Goal: Information Seeking & Learning: Learn about a topic

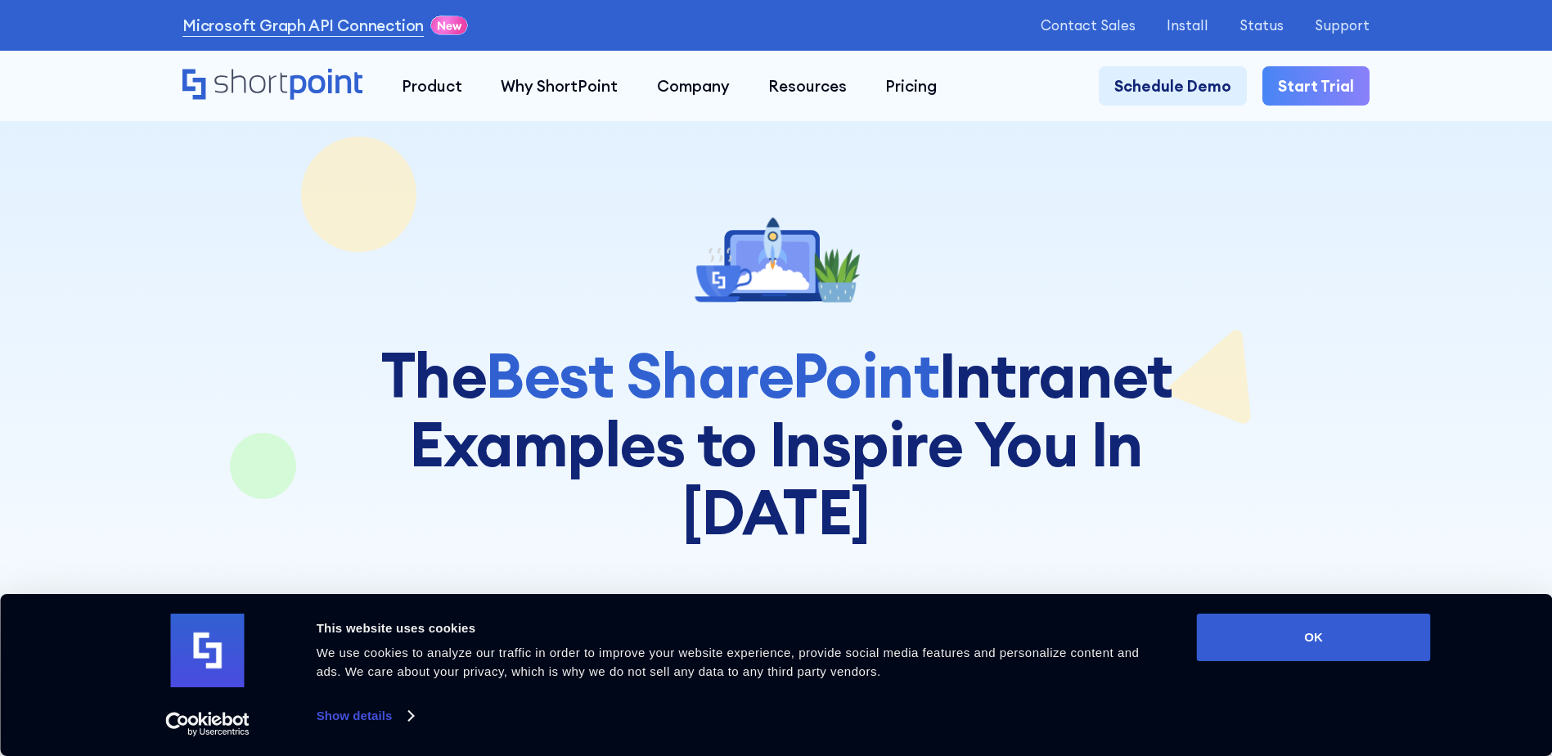
scroll to position [327, 0]
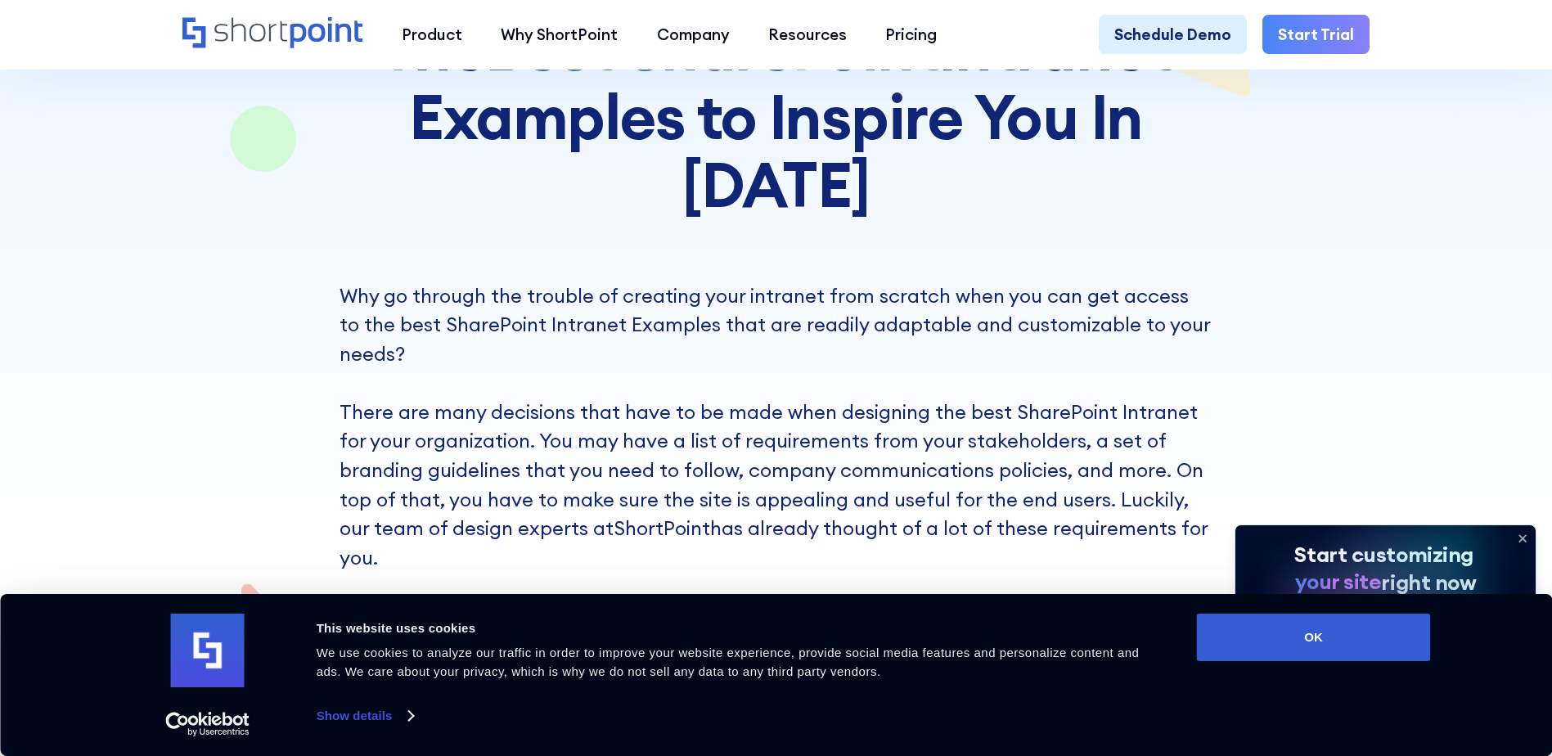
click at [1525, 537] on icon at bounding box center [1522, 538] width 26 height 26
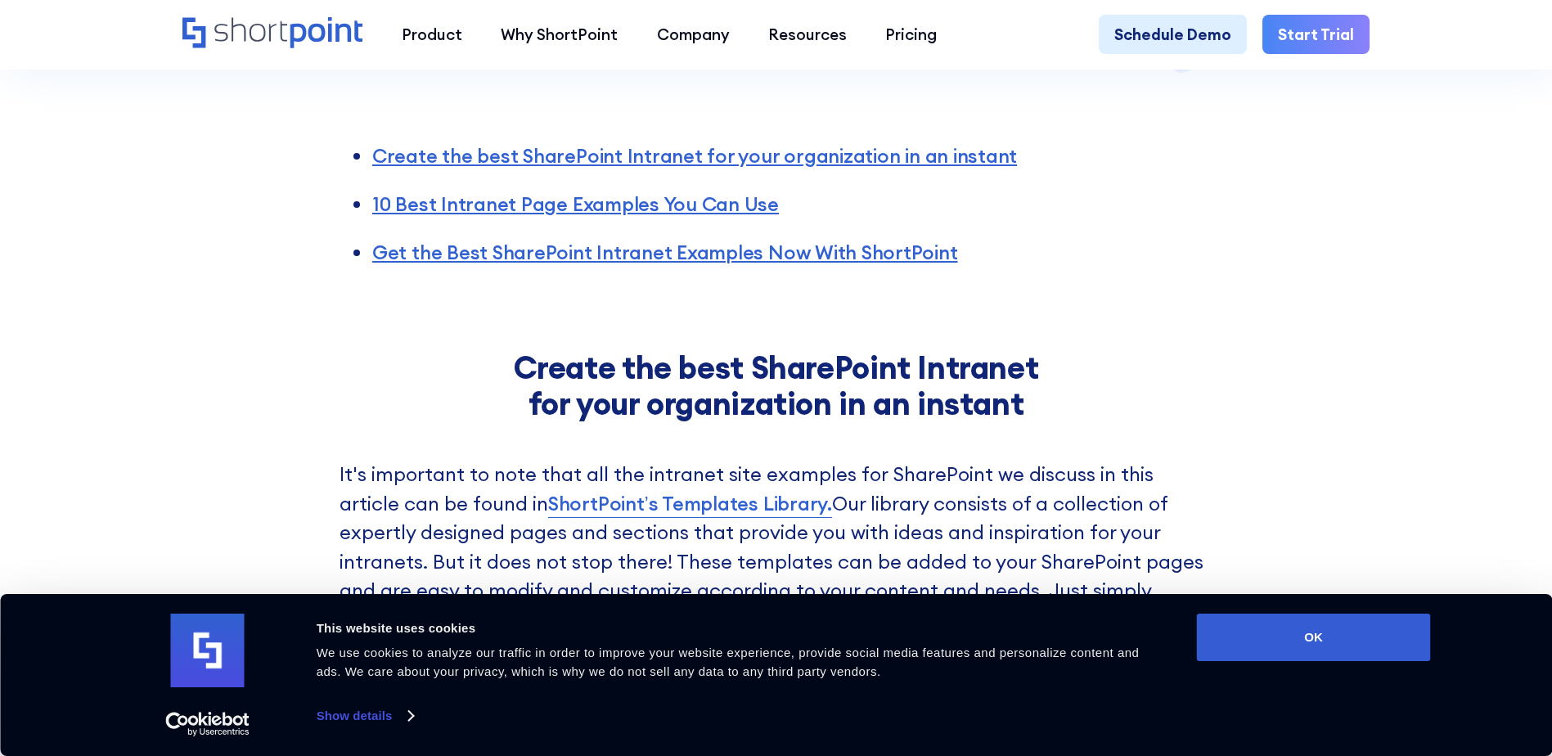
scroll to position [1063, 0]
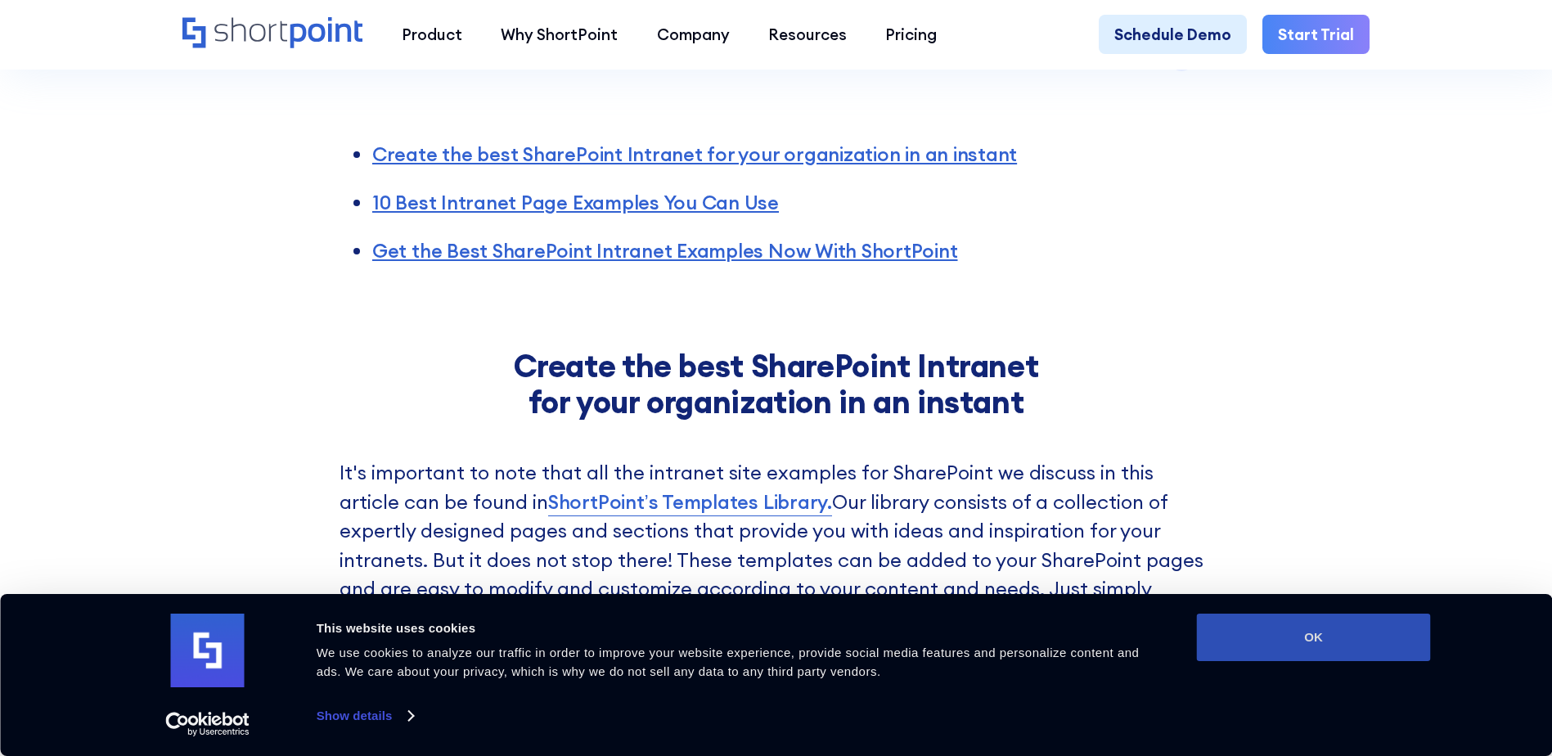
click at [1374, 646] on button "OK" at bounding box center [1314, 637] width 234 height 47
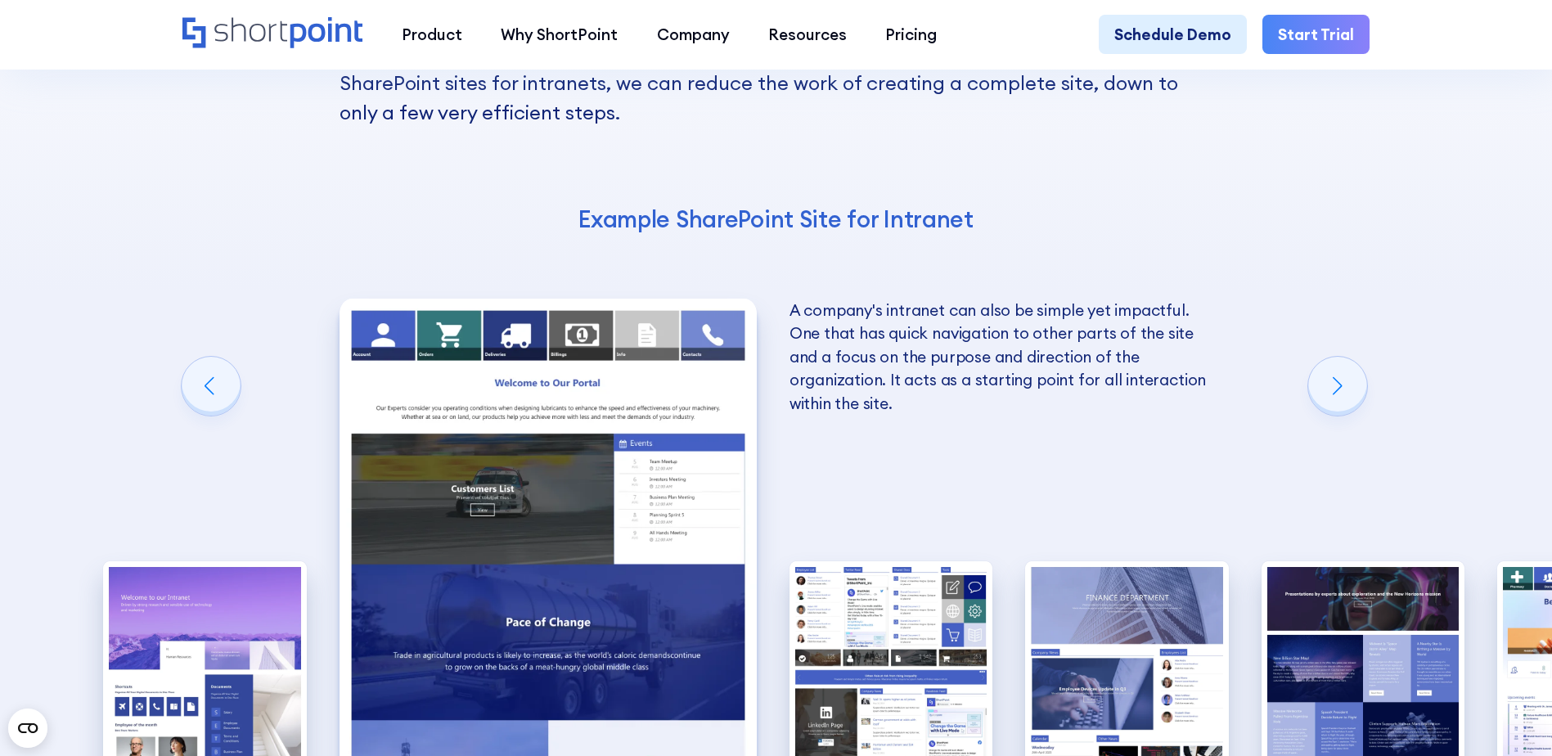
scroll to position [2781, 0]
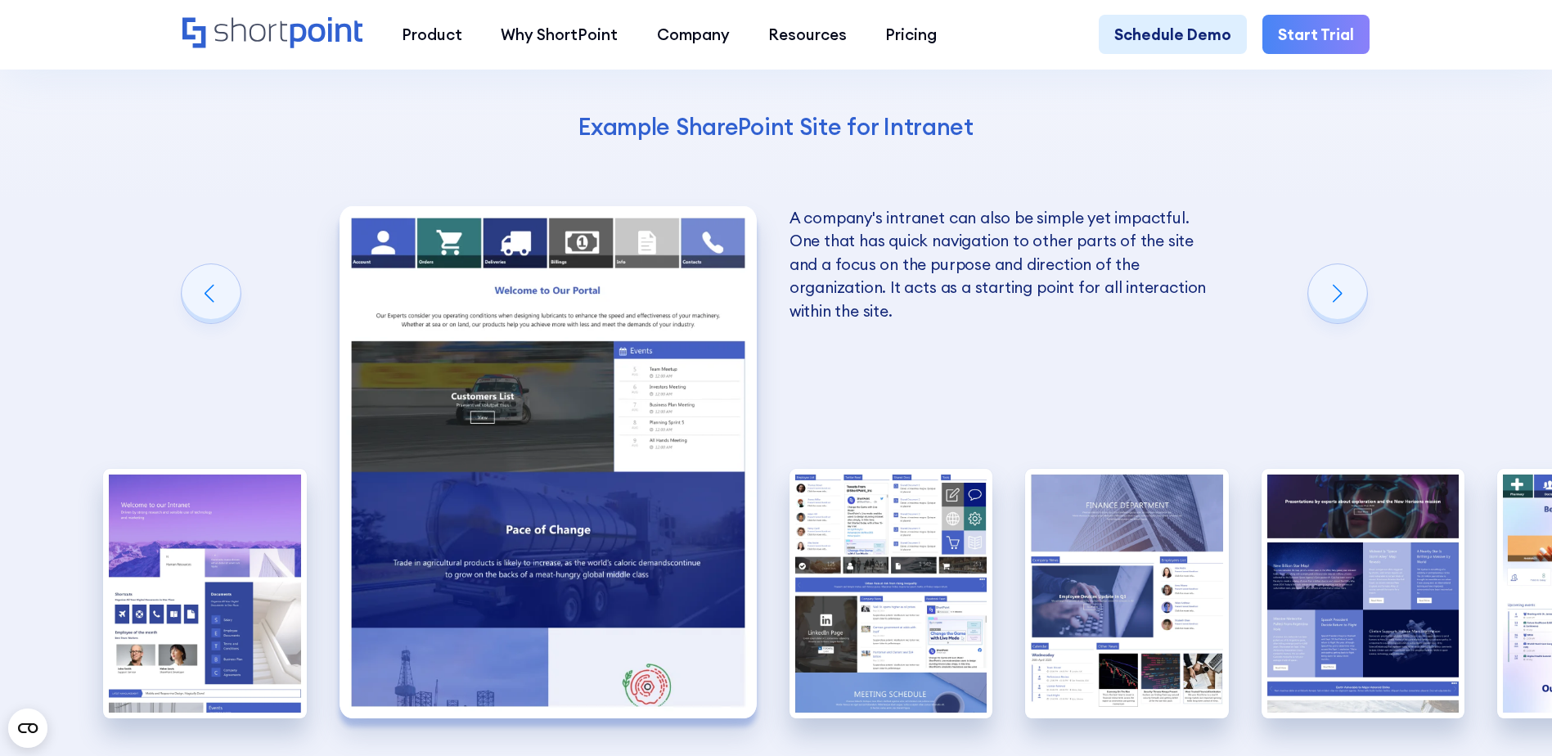
click at [695, 755] on span "Go to slide 1" at bounding box center [695, 770] width 7 height 7
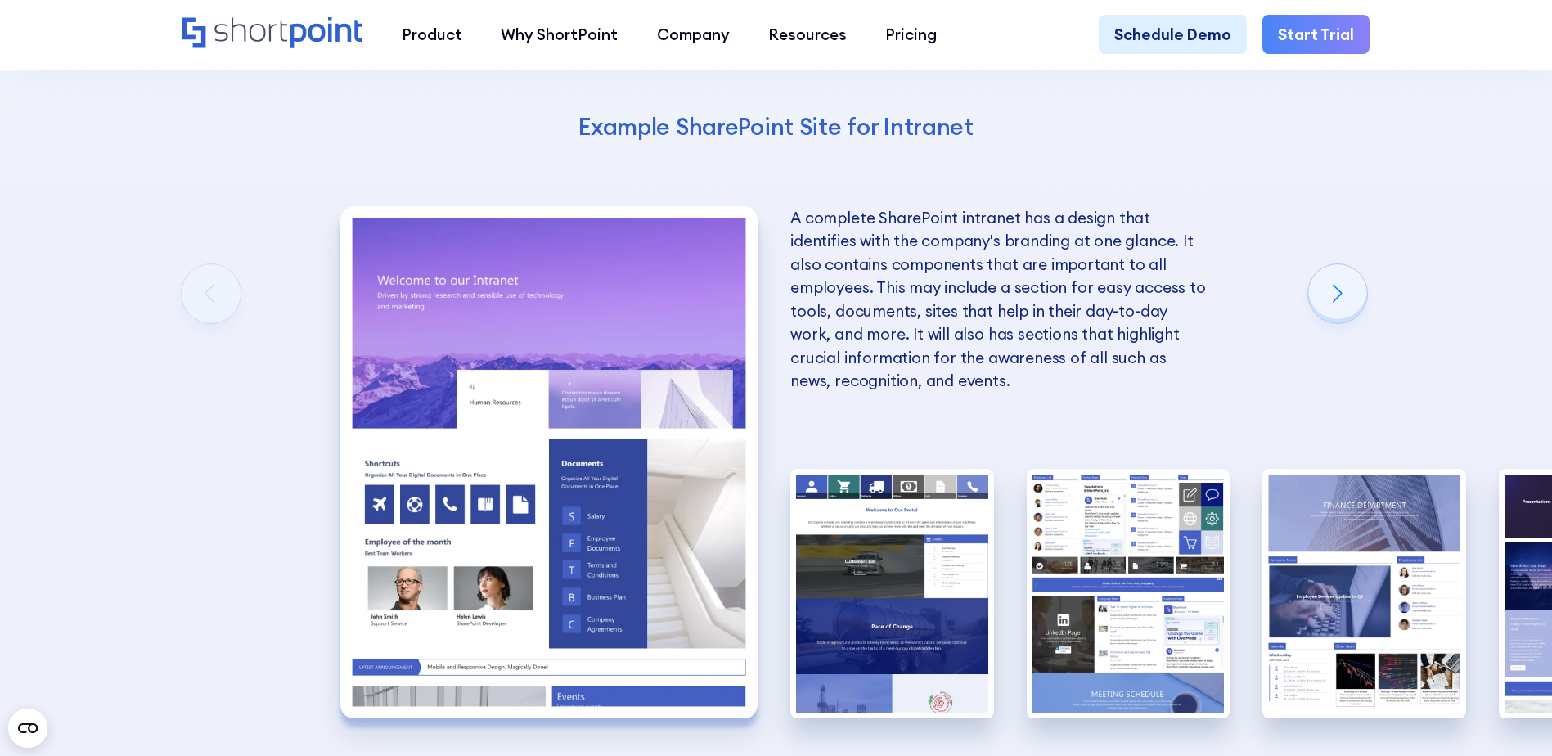
click at [741, 755] on span "Go to slide 2" at bounding box center [742, 770] width 7 height 7
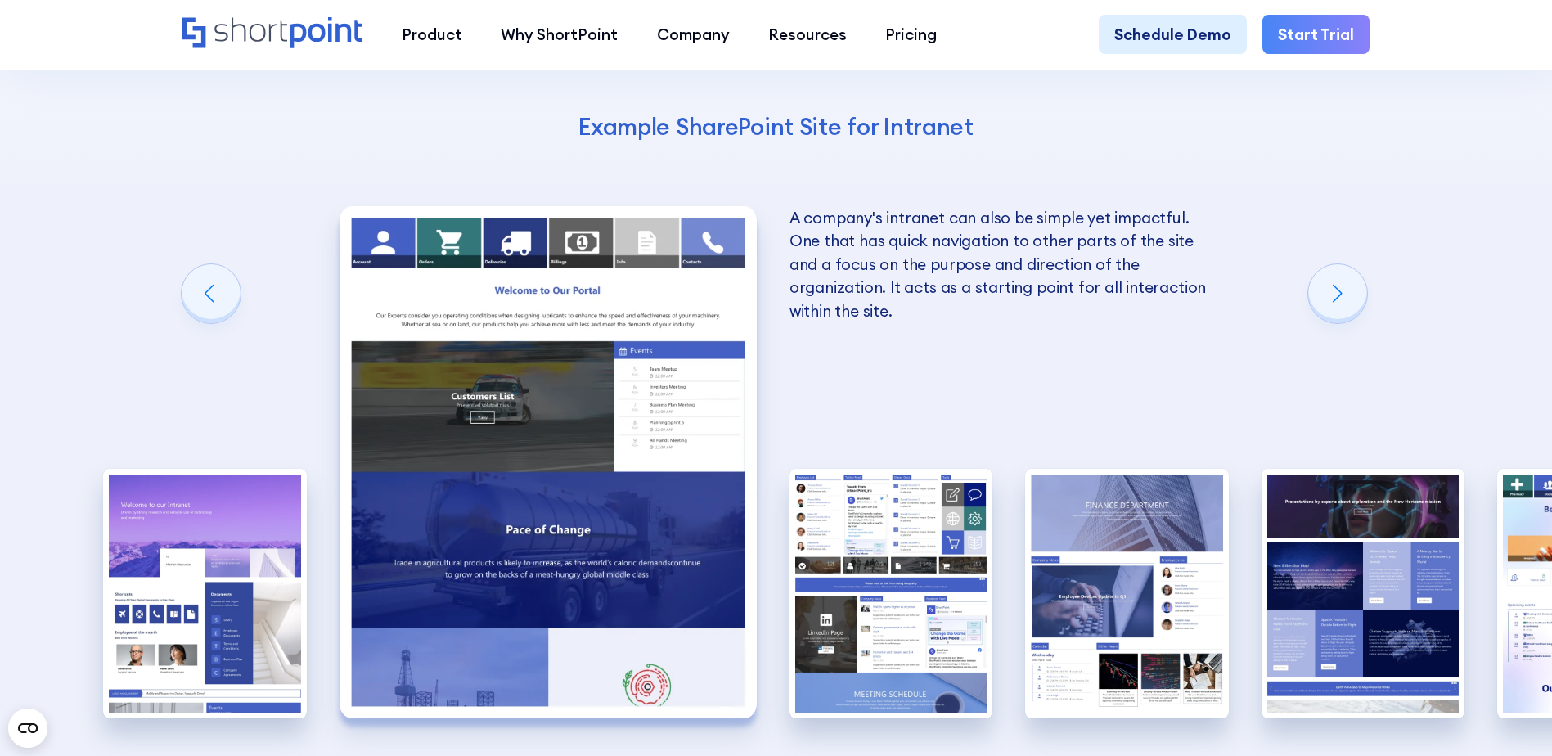
click at [754, 755] on span "Go to slide 3" at bounding box center [756, 770] width 7 height 7
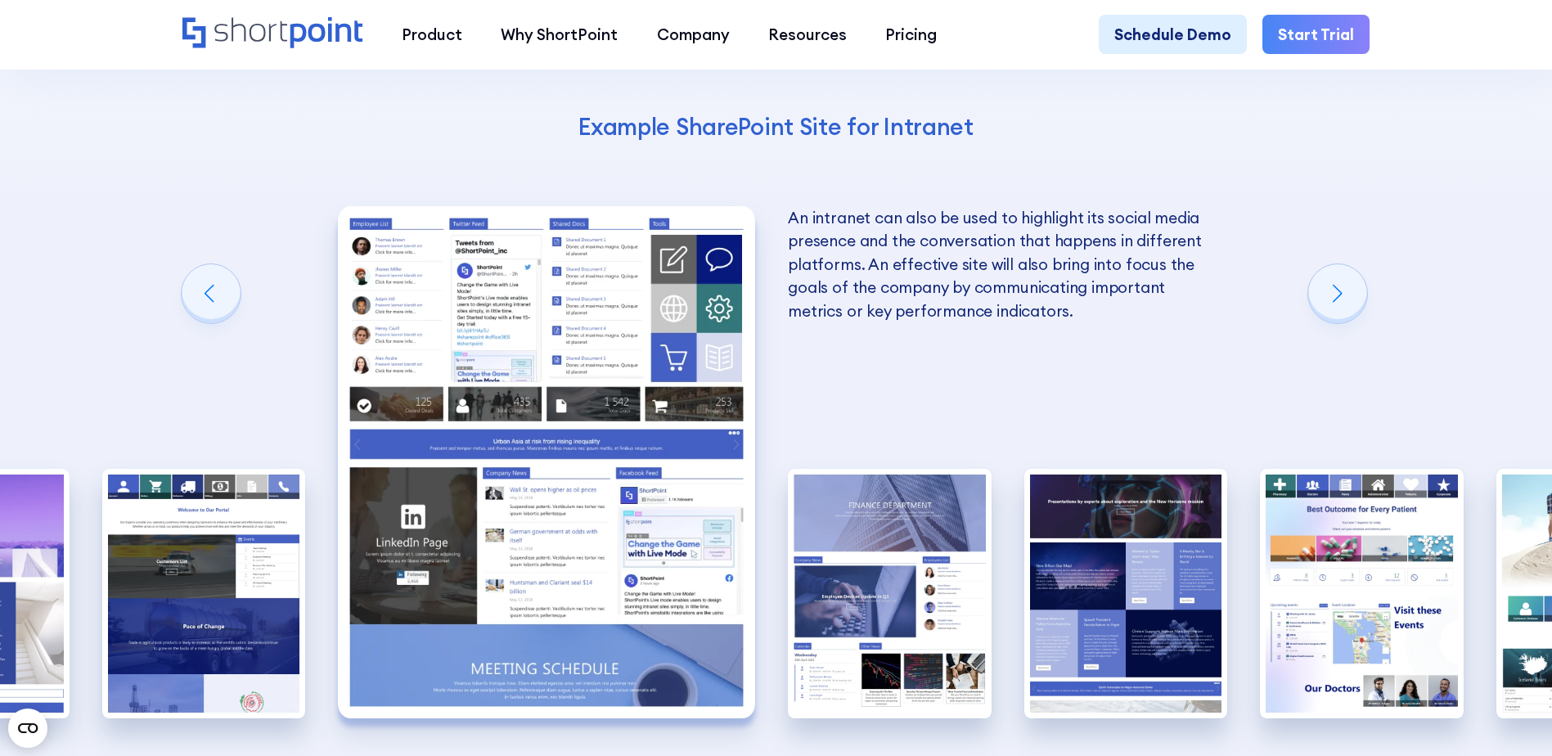
click at [772, 755] on span "Go to slide 4" at bounding box center [770, 770] width 7 height 7
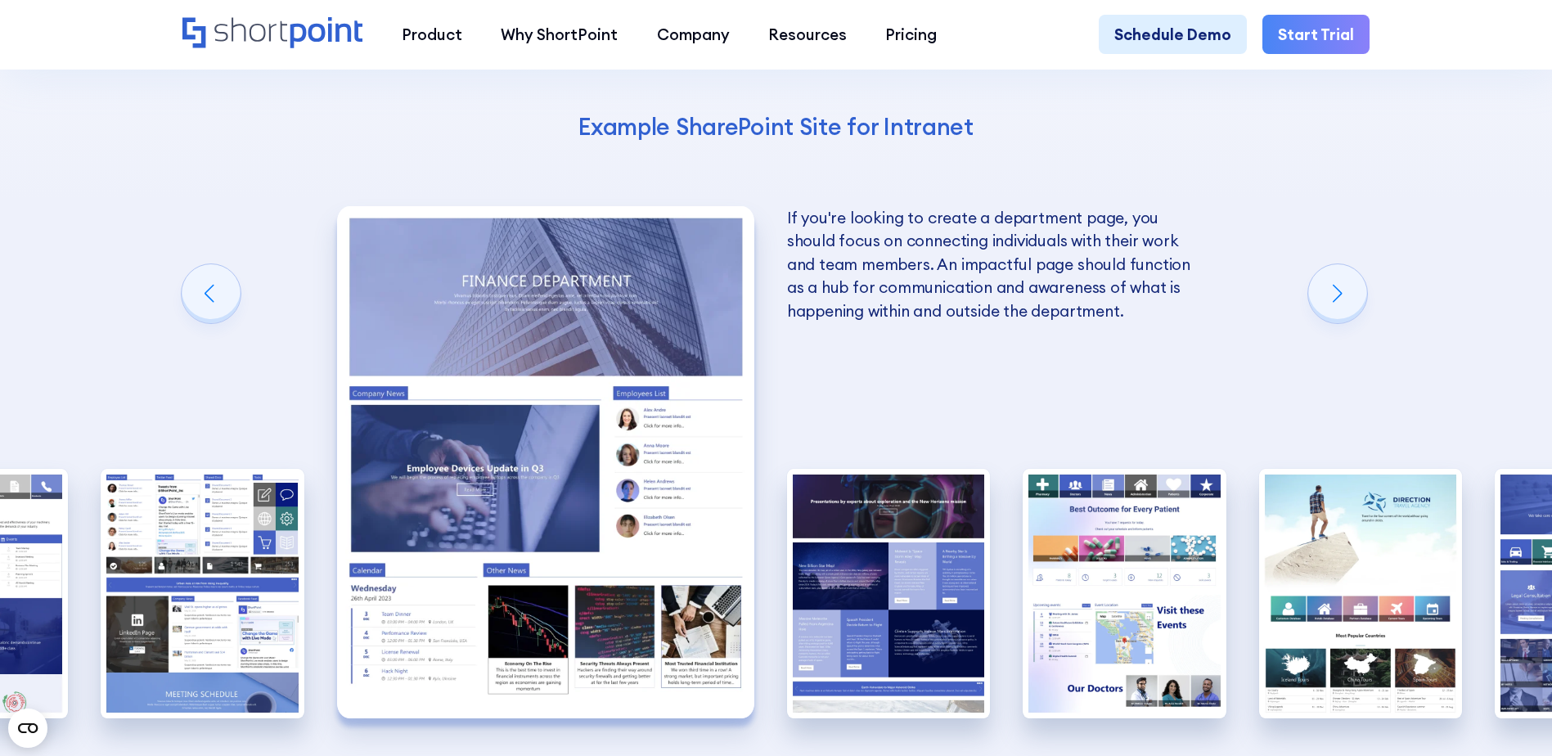
click at [785, 755] on span "Go to slide 5" at bounding box center [785, 770] width 7 height 7
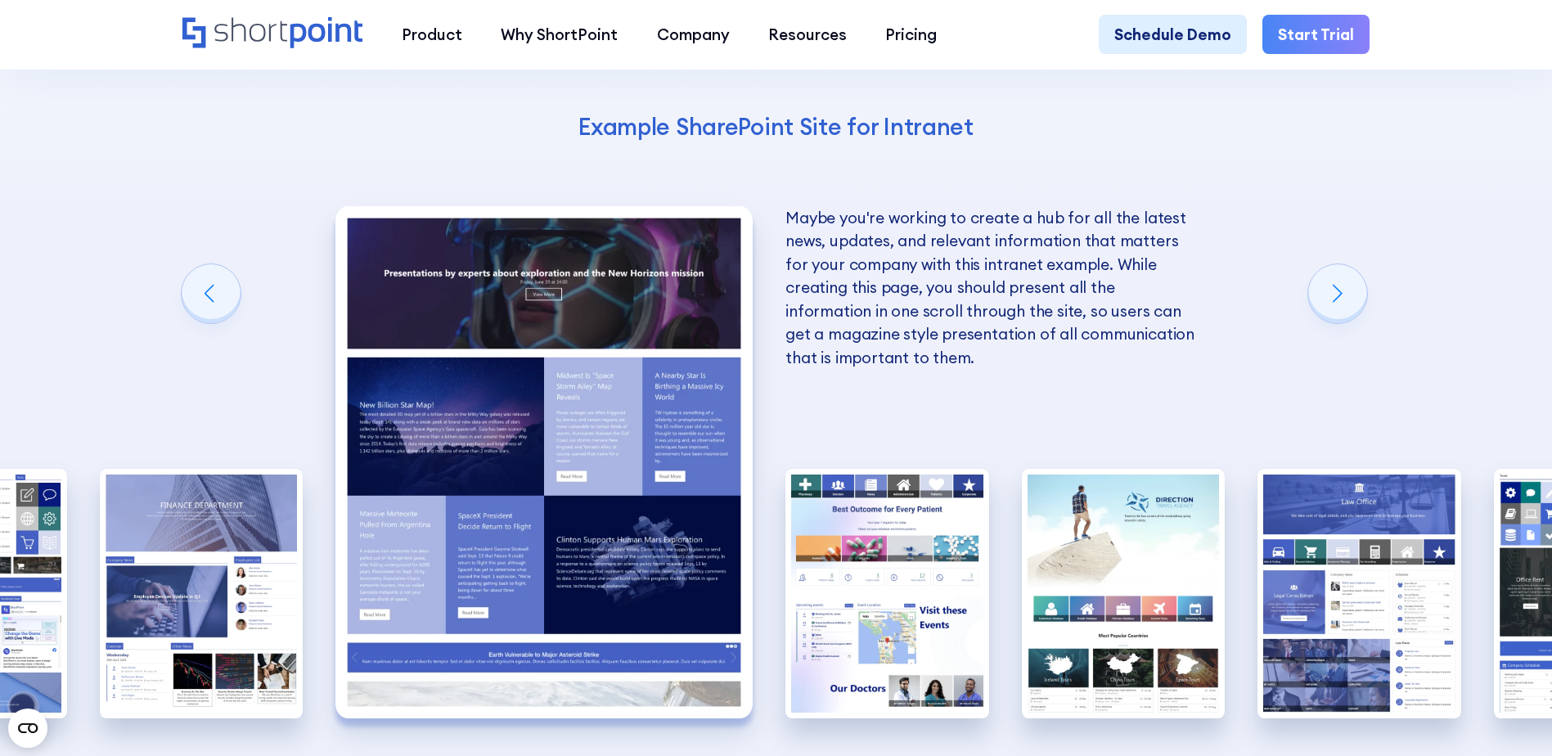
click at [801, 755] on span "Go to slide 6" at bounding box center [799, 770] width 7 height 7
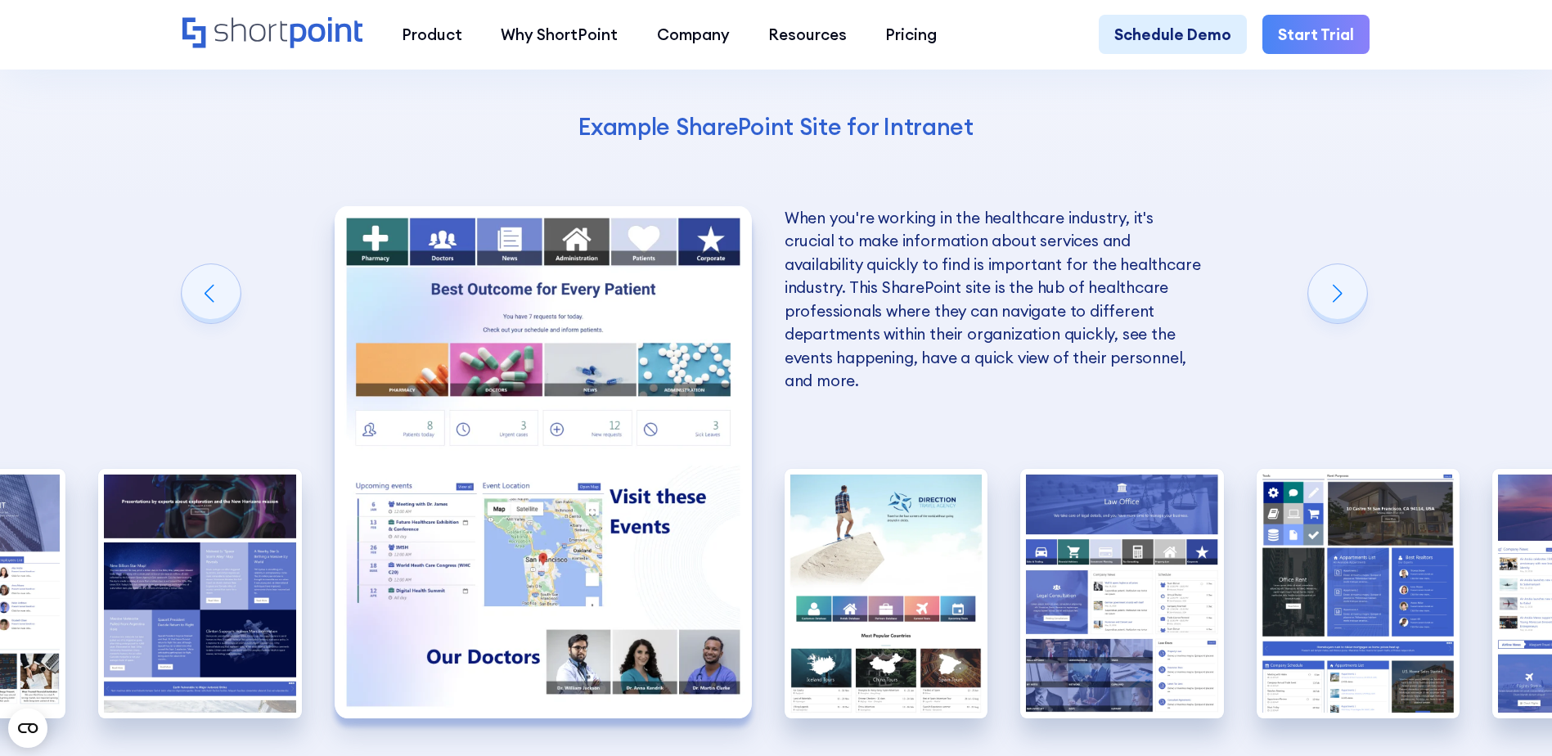
click at [812, 755] on span "Go to slide 7" at bounding box center [813, 770] width 7 height 7
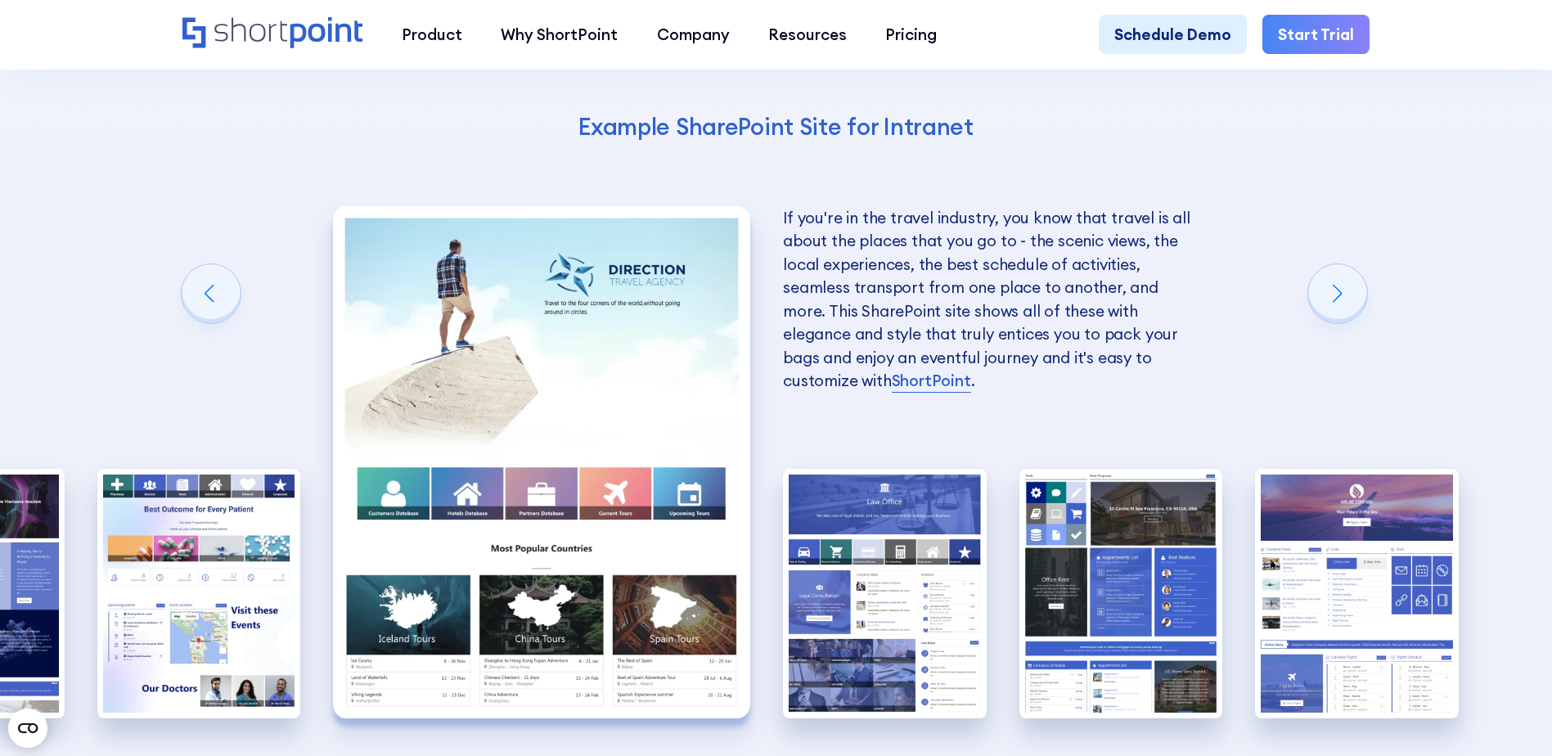
click at [825, 755] on span "Go to slide 8" at bounding box center [828, 770] width 7 height 7
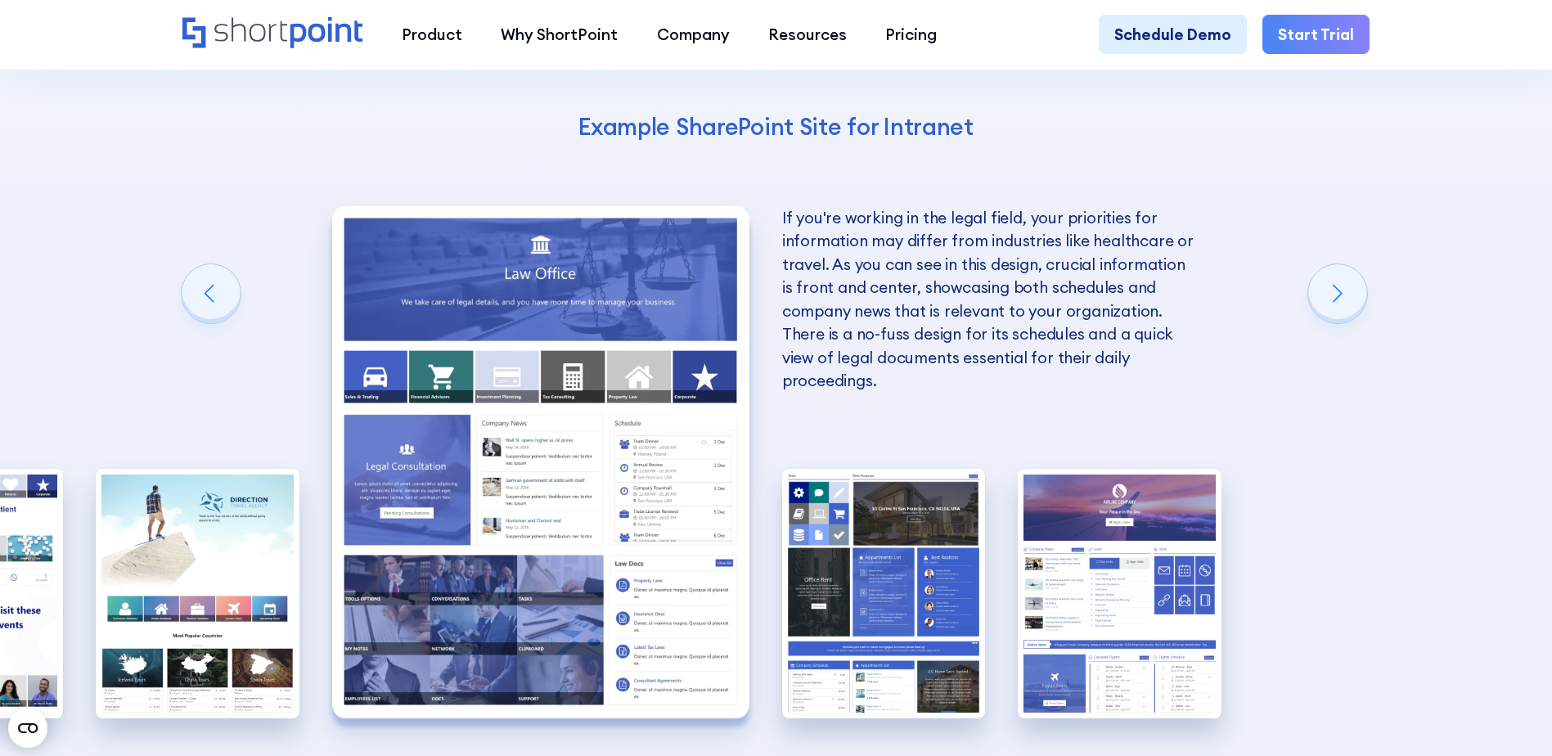
click at [844, 755] on span "Go to slide 9" at bounding box center [842, 770] width 7 height 7
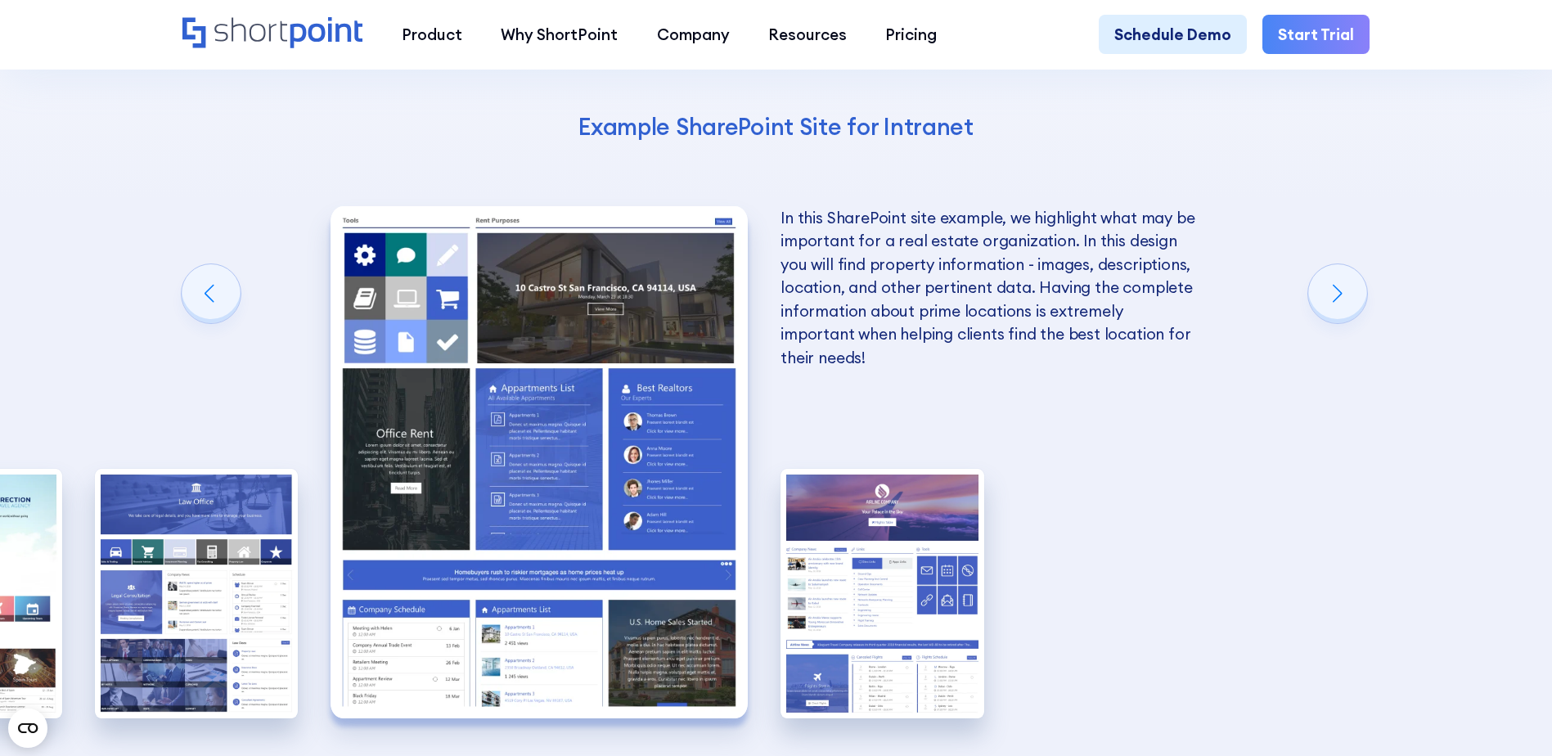
click at [855, 755] on span "Go to slide 10" at bounding box center [856, 770] width 7 height 7
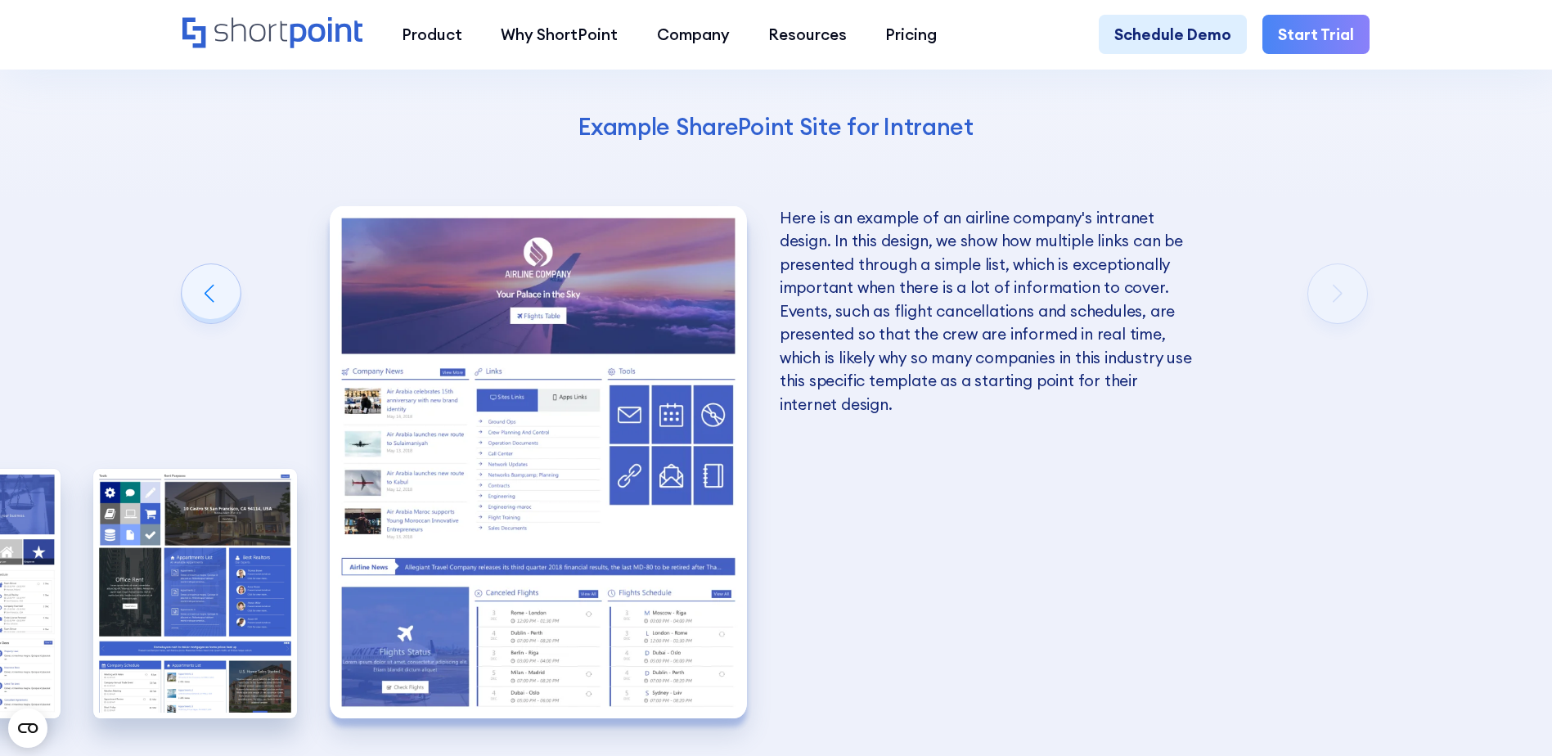
click at [647, 482] on img "10 / 10" at bounding box center [538, 462] width 417 height 512
click at [600, 446] on img "10 / 10" at bounding box center [538, 462] width 417 height 512
